Goal: Task Accomplishment & Management: Use online tool/utility

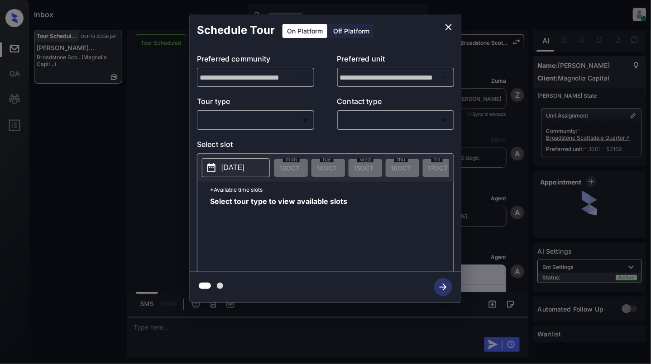
click at [245, 120] on body "Inbox Cynthia Montañez Online Set yourself offline Set yourself on break Profil…" at bounding box center [325, 182] width 651 height 364
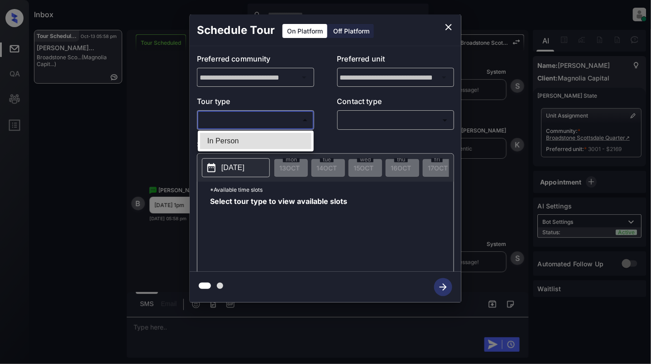
click at [245, 138] on li "In Person" at bounding box center [255, 141] width 111 height 16
type input "********"
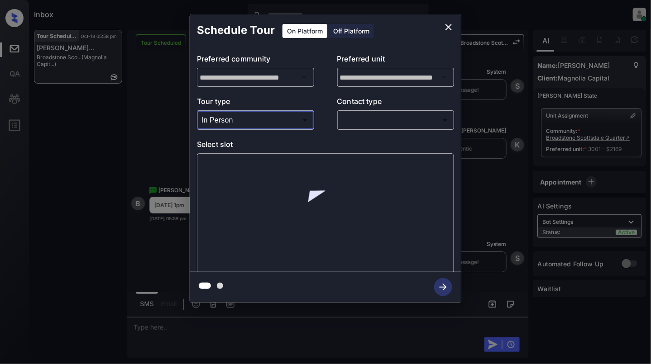
click at [407, 116] on body "Inbox Cynthia Montañez Online Set yourself offline Set yourself on break Profil…" at bounding box center [325, 182] width 651 height 364
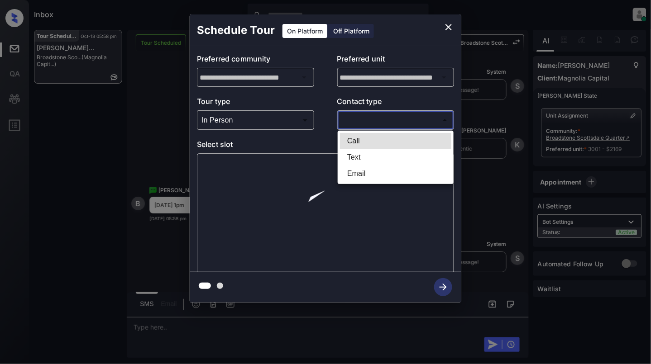
click at [383, 160] on li "Text" at bounding box center [395, 157] width 111 height 16
type input "****"
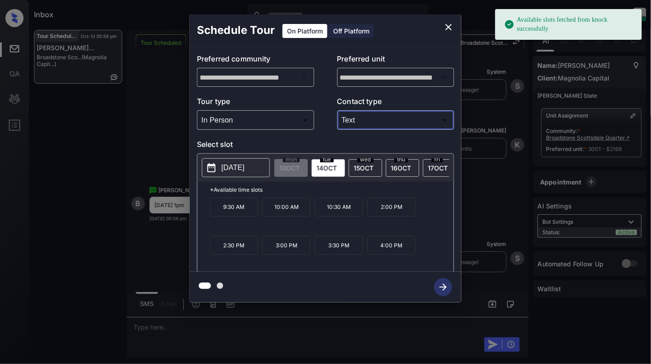
click at [238, 171] on p "2025-10-14" at bounding box center [232, 167] width 23 height 11
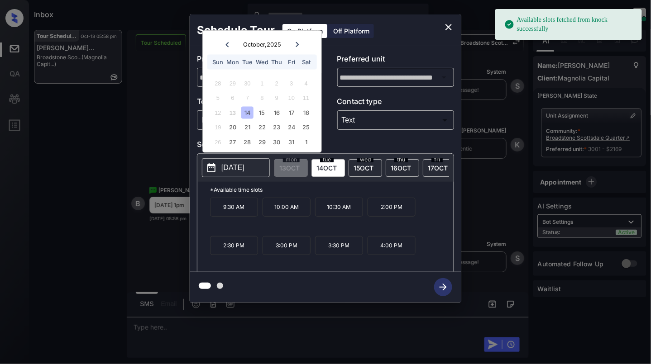
click at [440, 234] on div "9:30 AM 10:00 AM 10:30 AM 2:00 PM 2:30 PM 3:00 PM 3:30 PM 4:00 PM" at bounding box center [331, 234] width 243 height 72
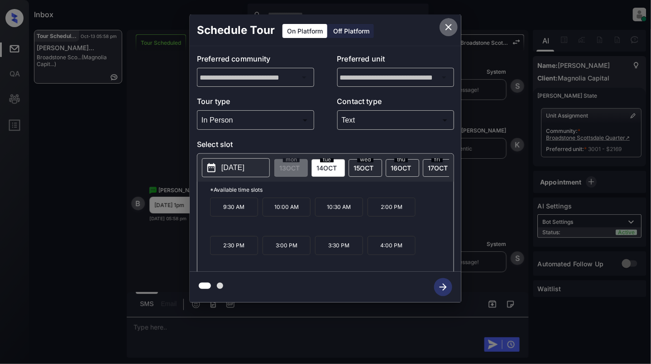
click at [448, 29] on icon "close" at bounding box center [448, 27] width 11 height 11
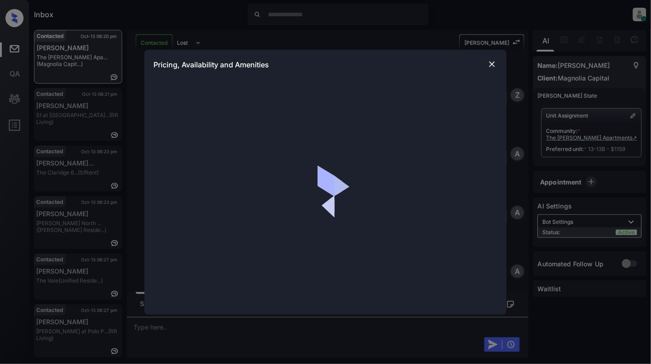
scroll to position [1775, 0]
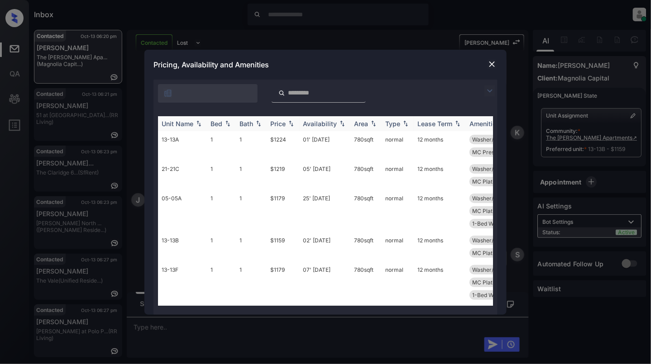
click at [228, 125] on img at bounding box center [227, 123] width 9 height 6
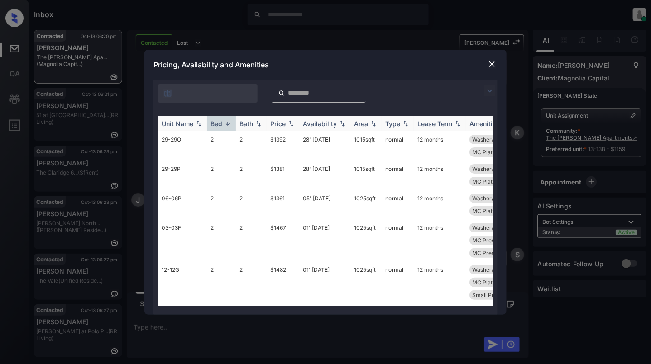
click at [228, 125] on img at bounding box center [227, 123] width 9 height 7
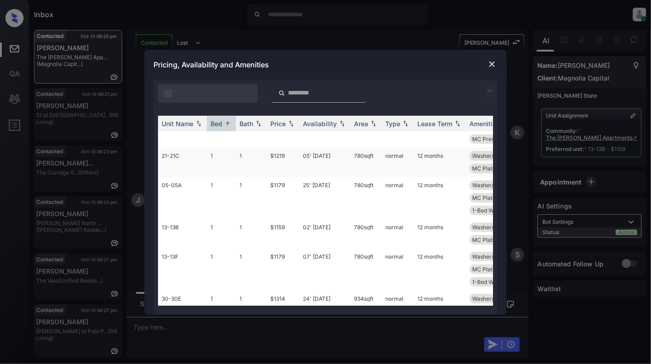
scroll to position [0, 0]
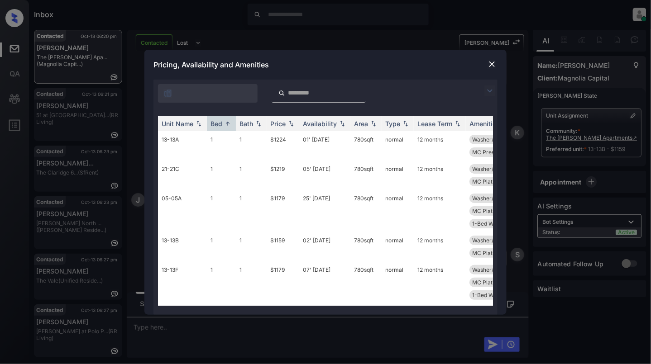
click at [493, 64] on img at bounding box center [491, 64] width 9 height 9
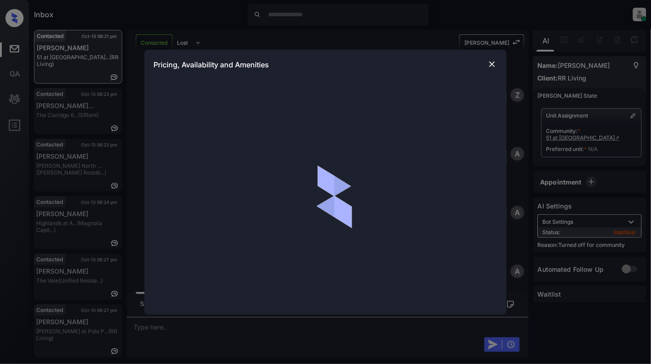
scroll to position [424, 0]
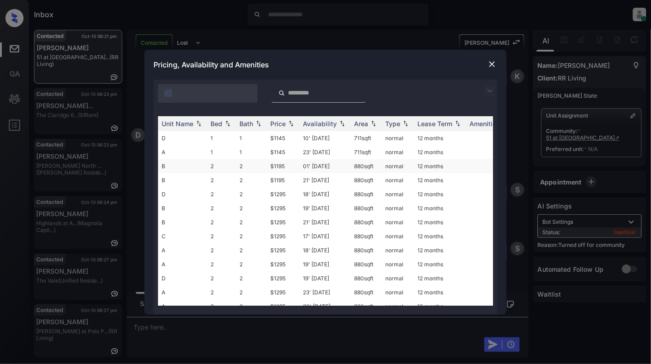
click at [261, 166] on td "2" at bounding box center [251, 166] width 31 height 14
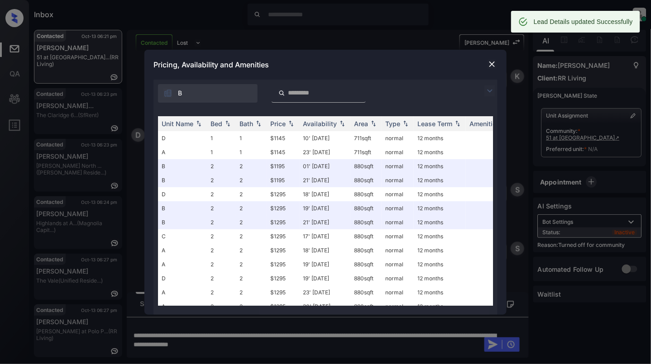
click at [492, 67] on img at bounding box center [491, 64] width 9 height 9
